Goal: Find specific page/section: Find specific page/section

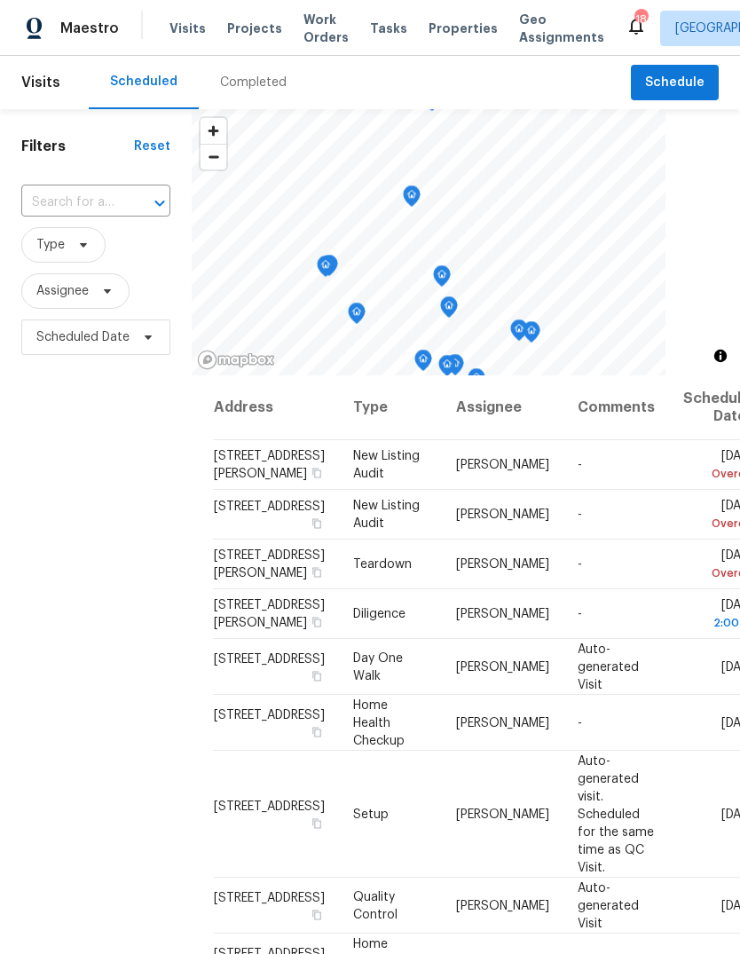
click at [275, 78] on div "Completed" at bounding box center [253, 83] width 67 height 18
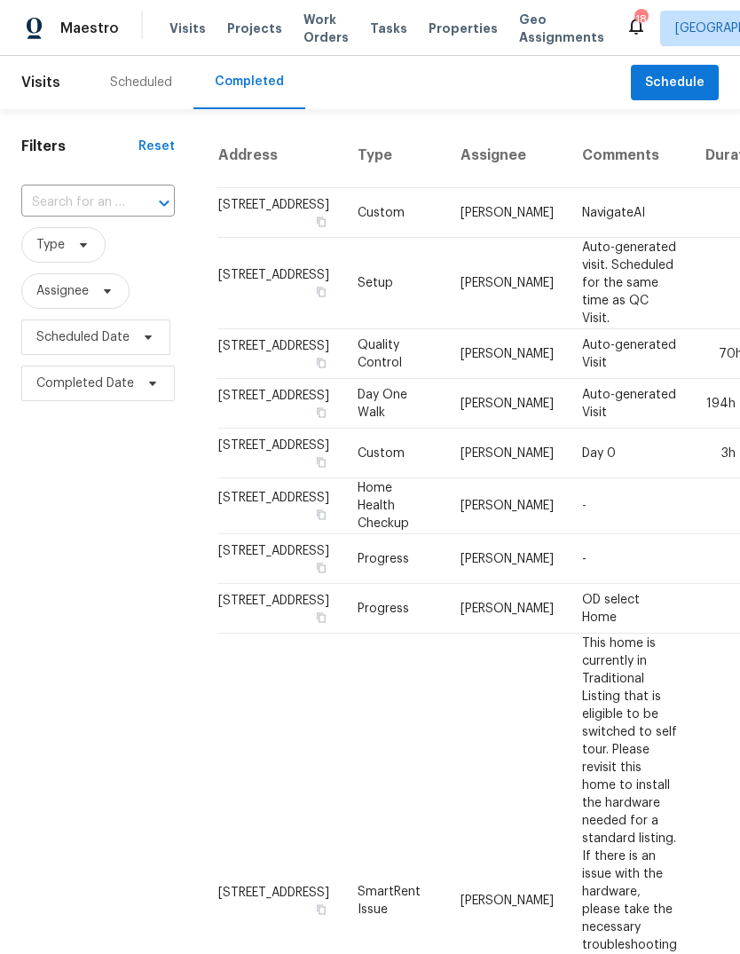
click at [454, 34] on span "Properties" at bounding box center [463, 29] width 69 height 18
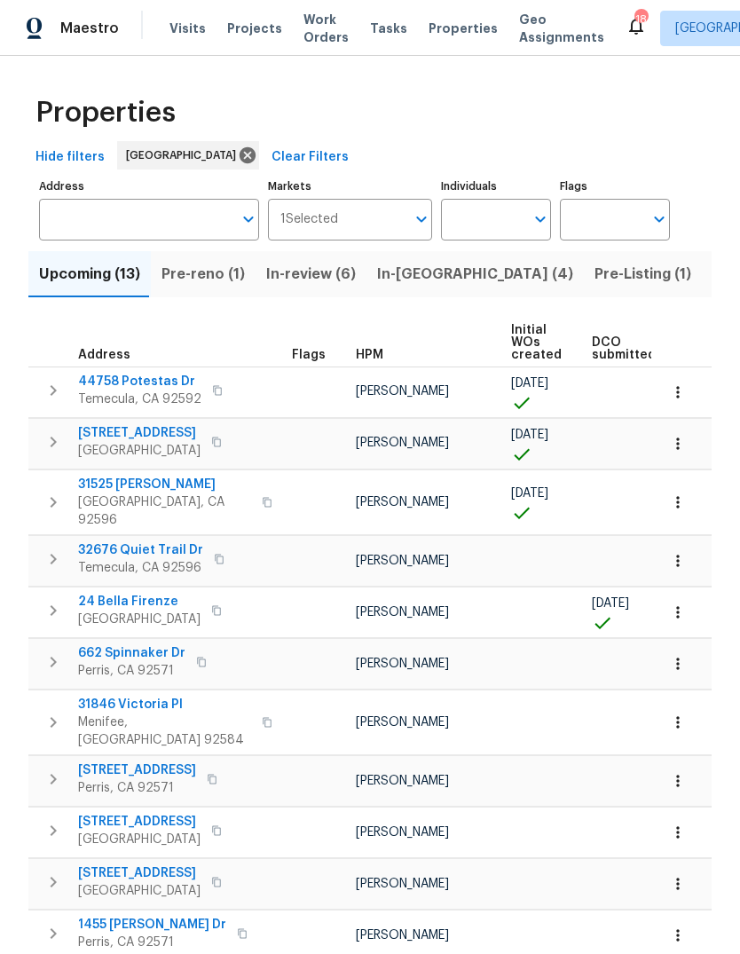
click at [595, 285] on span "Pre-Listing (1)" at bounding box center [643, 274] width 97 height 25
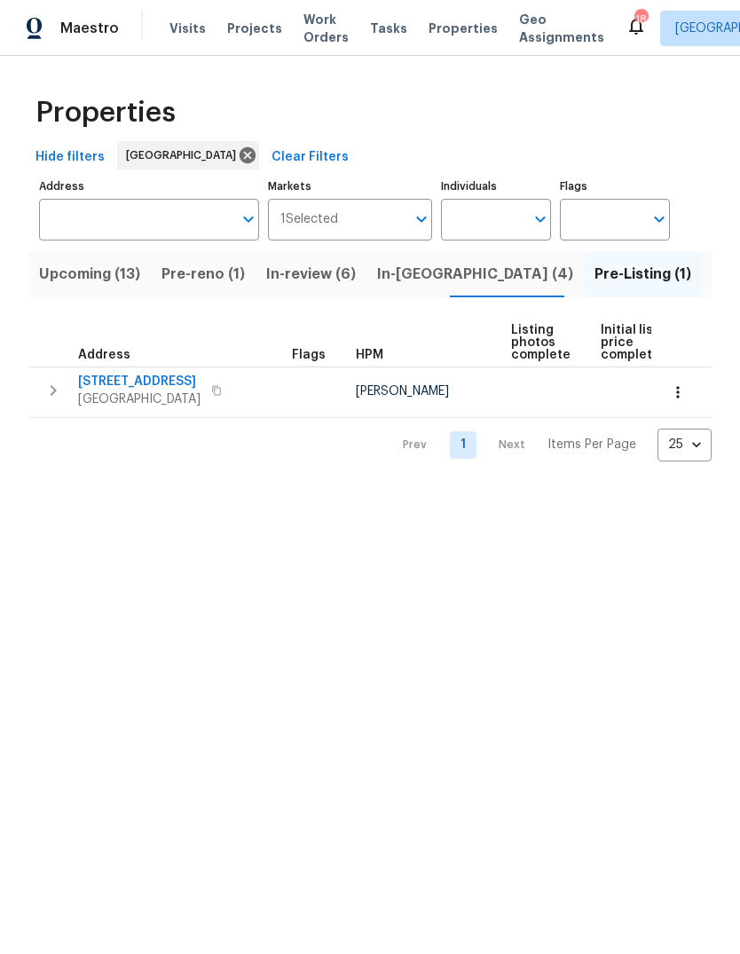
click at [702, 289] on button "Listed (15)" at bounding box center [749, 274] width 94 height 46
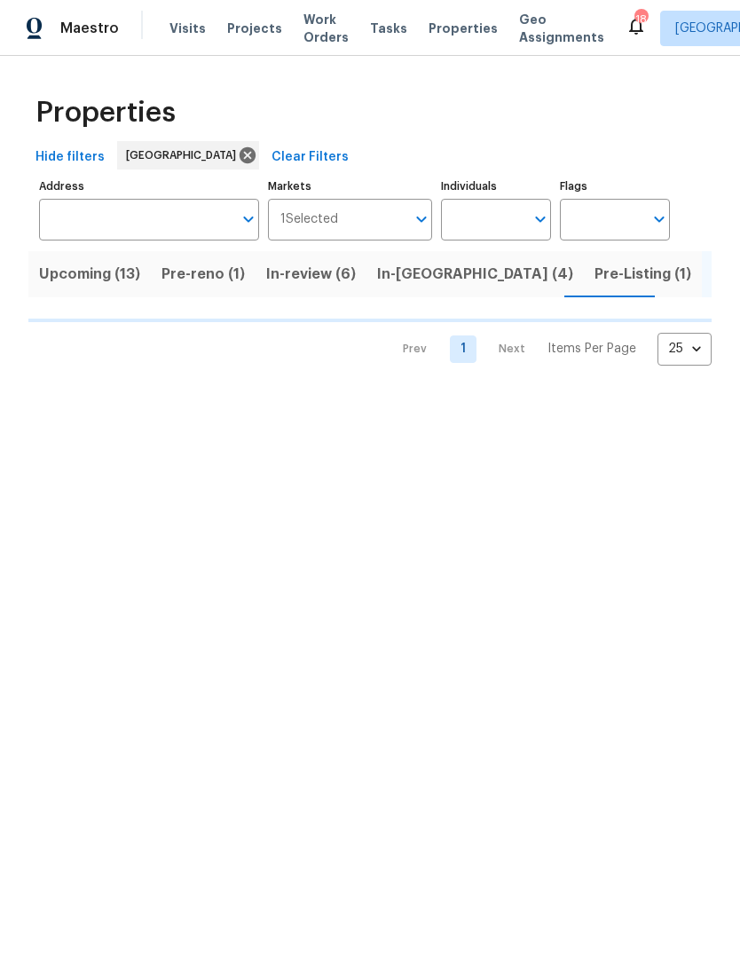
click at [482, 218] on input "Individuals" at bounding box center [482, 220] width 83 height 42
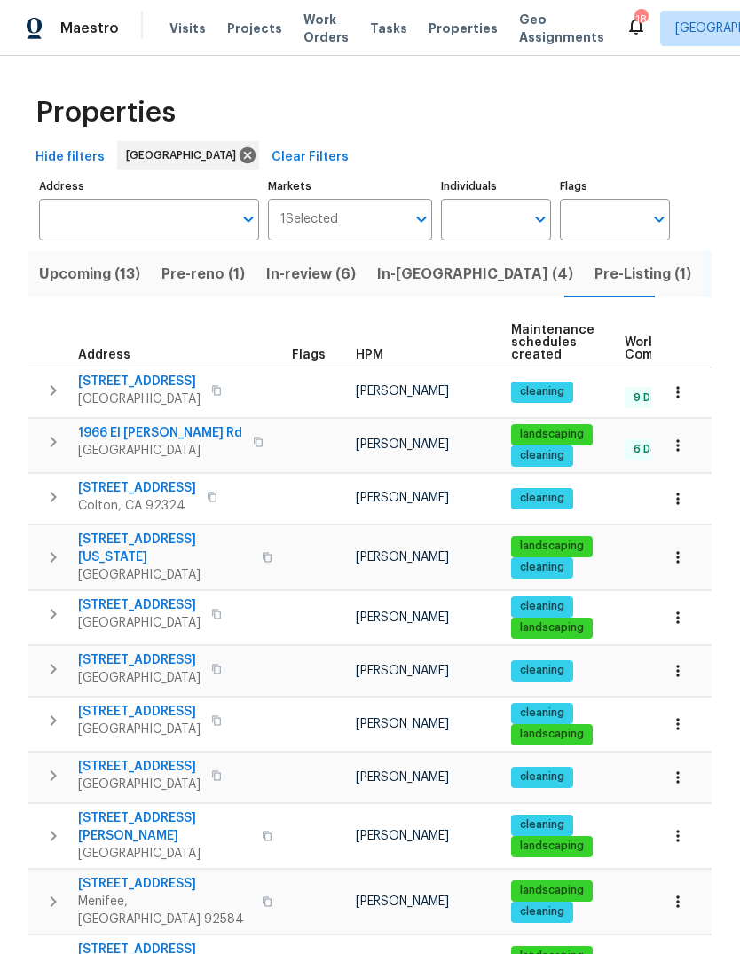
click at [502, 205] on input "Individuals" at bounding box center [482, 220] width 83 height 42
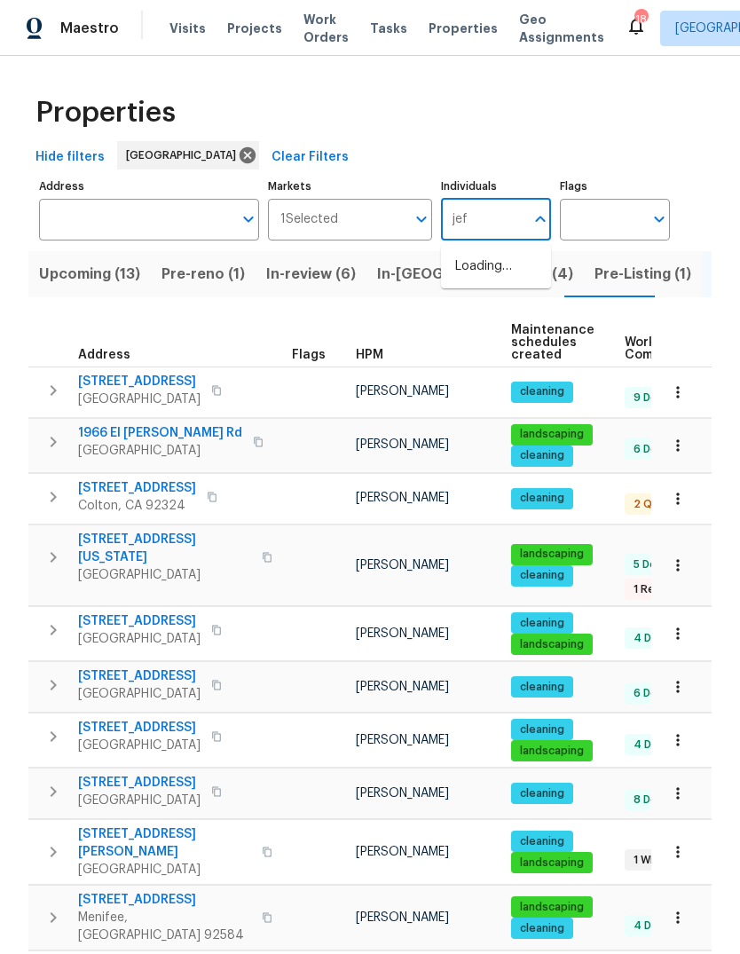
type input "[PERSON_NAME]"
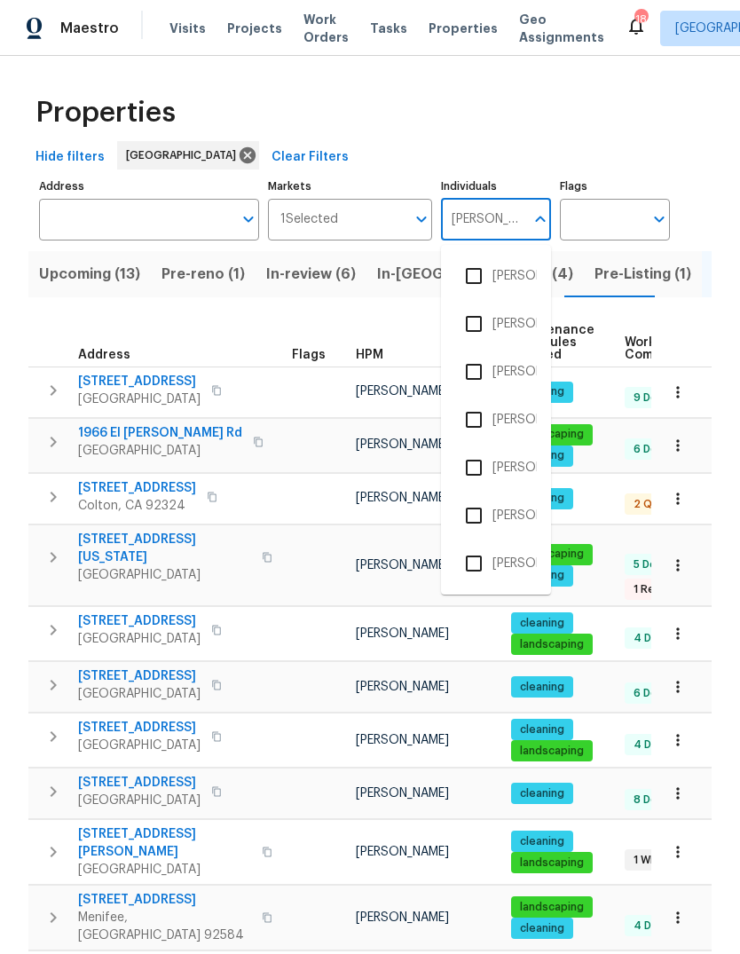
click at [529, 374] on li "[PERSON_NAME]" at bounding box center [496, 371] width 82 height 37
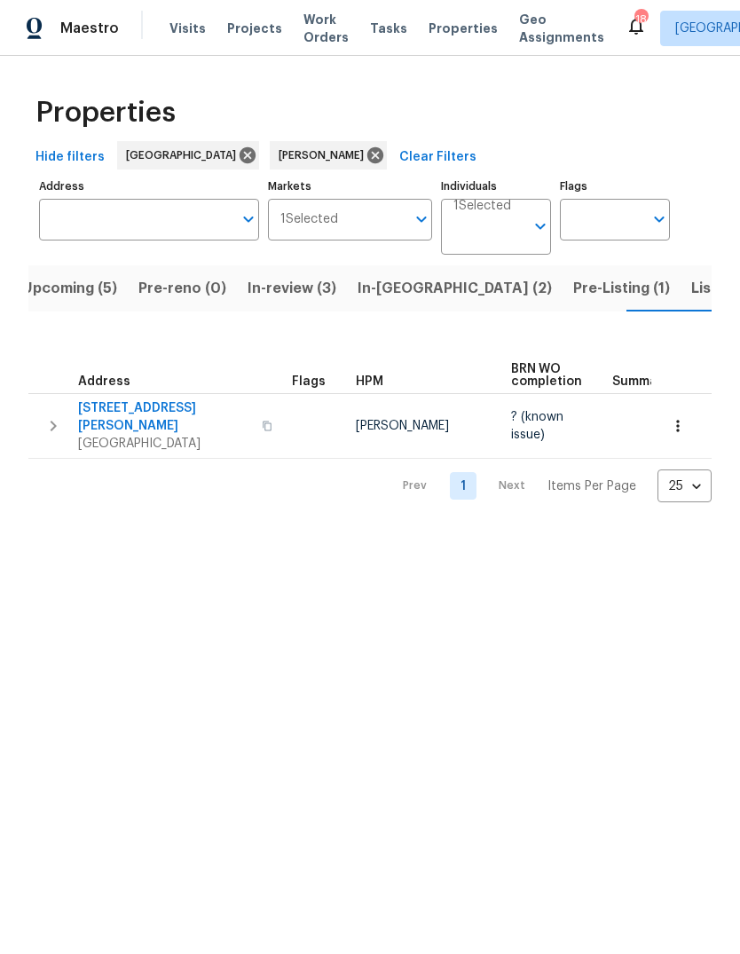
scroll to position [0, 17]
click at [573, 298] on span "Pre-Listing (1)" at bounding box center [621, 288] width 97 height 25
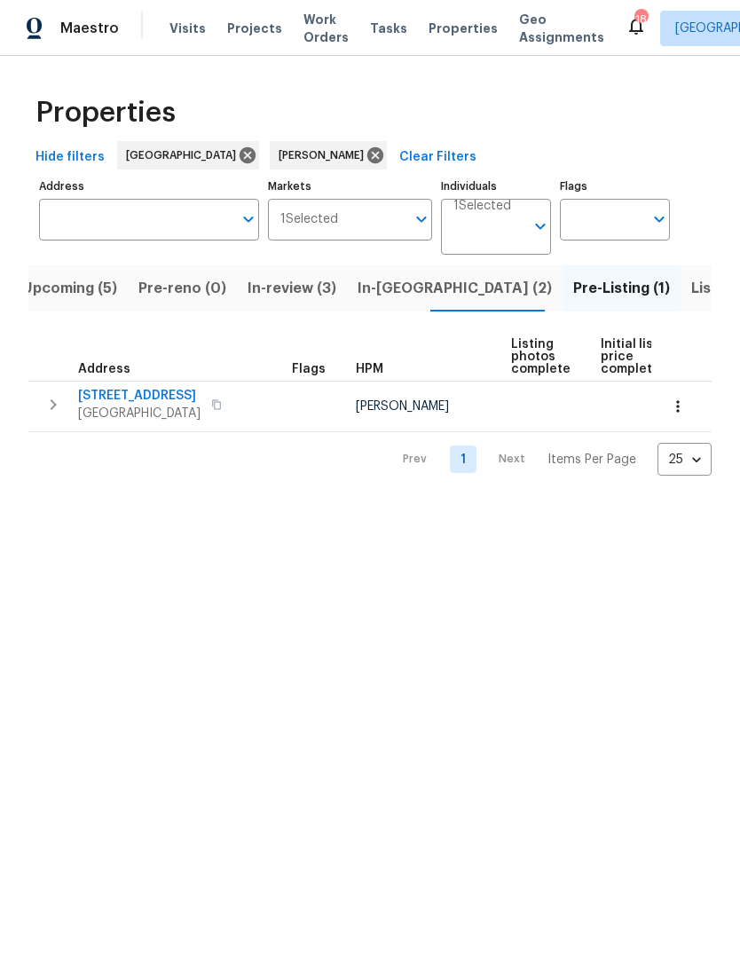
click at [692, 292] on span "Listed (1)" at bounding box center [724, 288] width 64 height 25
